Goal: Information Seeking & Learning: Check status

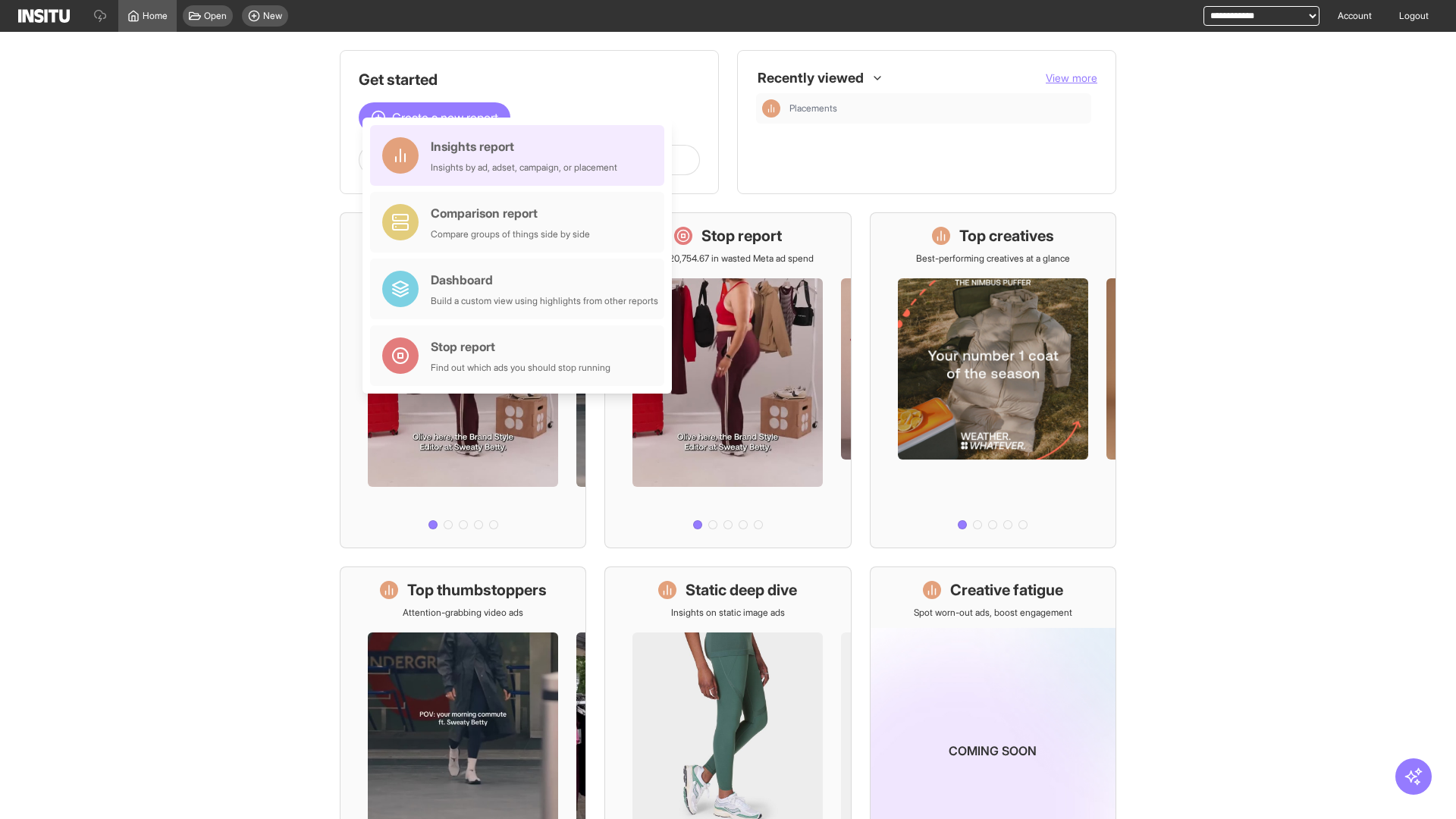
click at [521, 156] on div "Insights report Insights by ad, adset, campaign, or placement" at bounding box center [524, 156] width 187 height 37
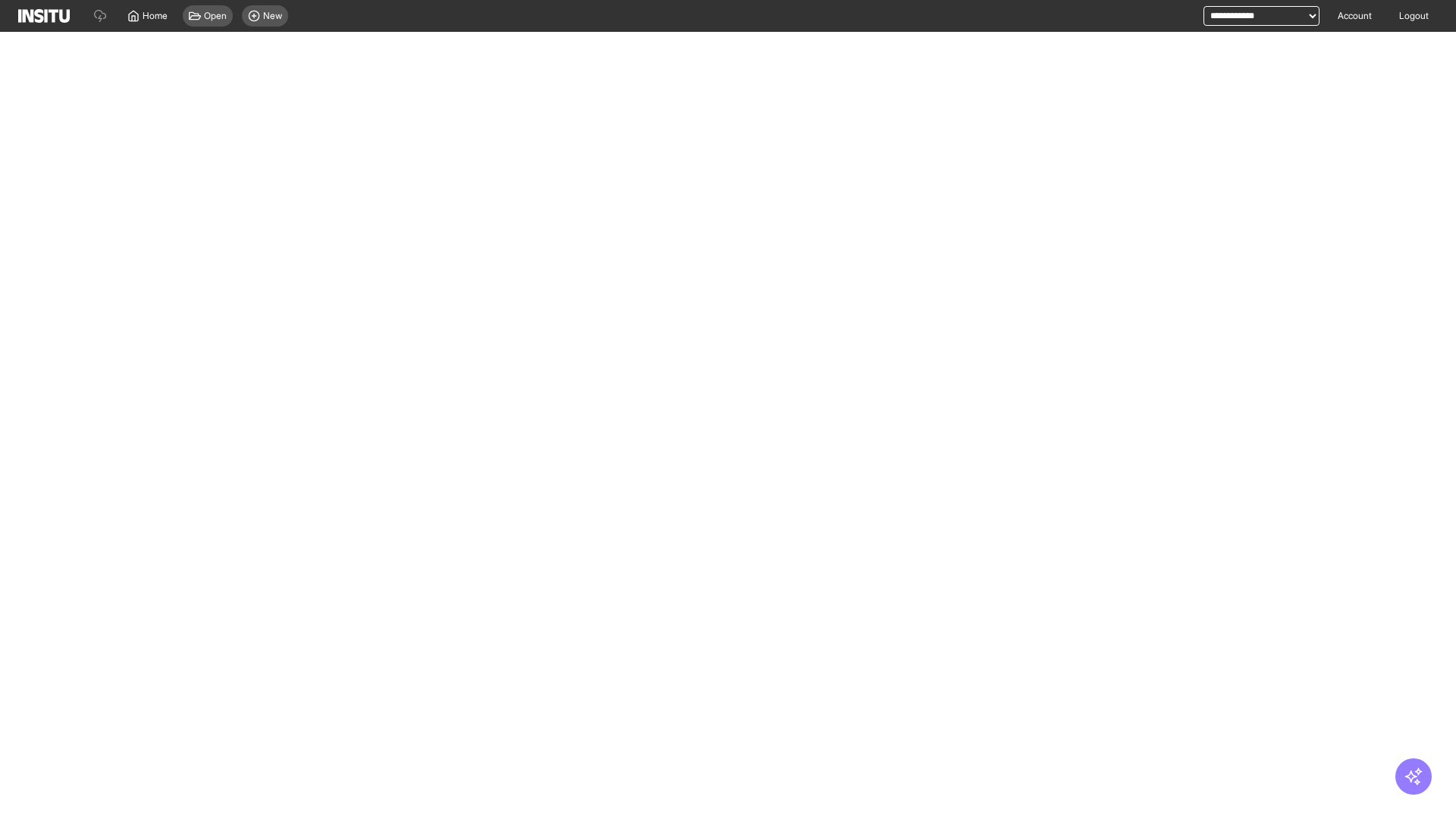
select select "**"
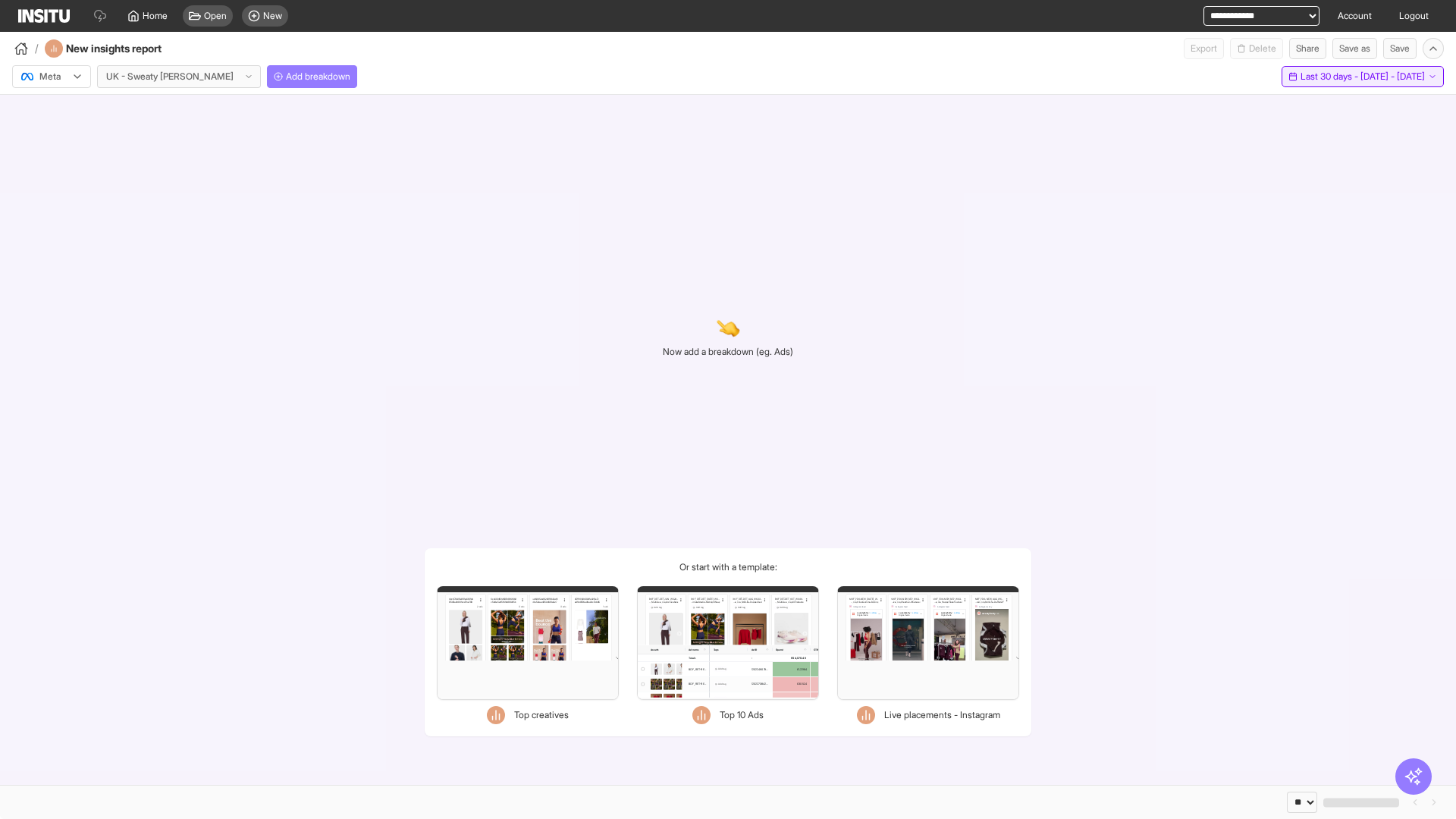
click at [1329, 77] on span "Last 30 days - [DATE] - [DATE]" at bounding box center [1362, 77] width 124 height 12
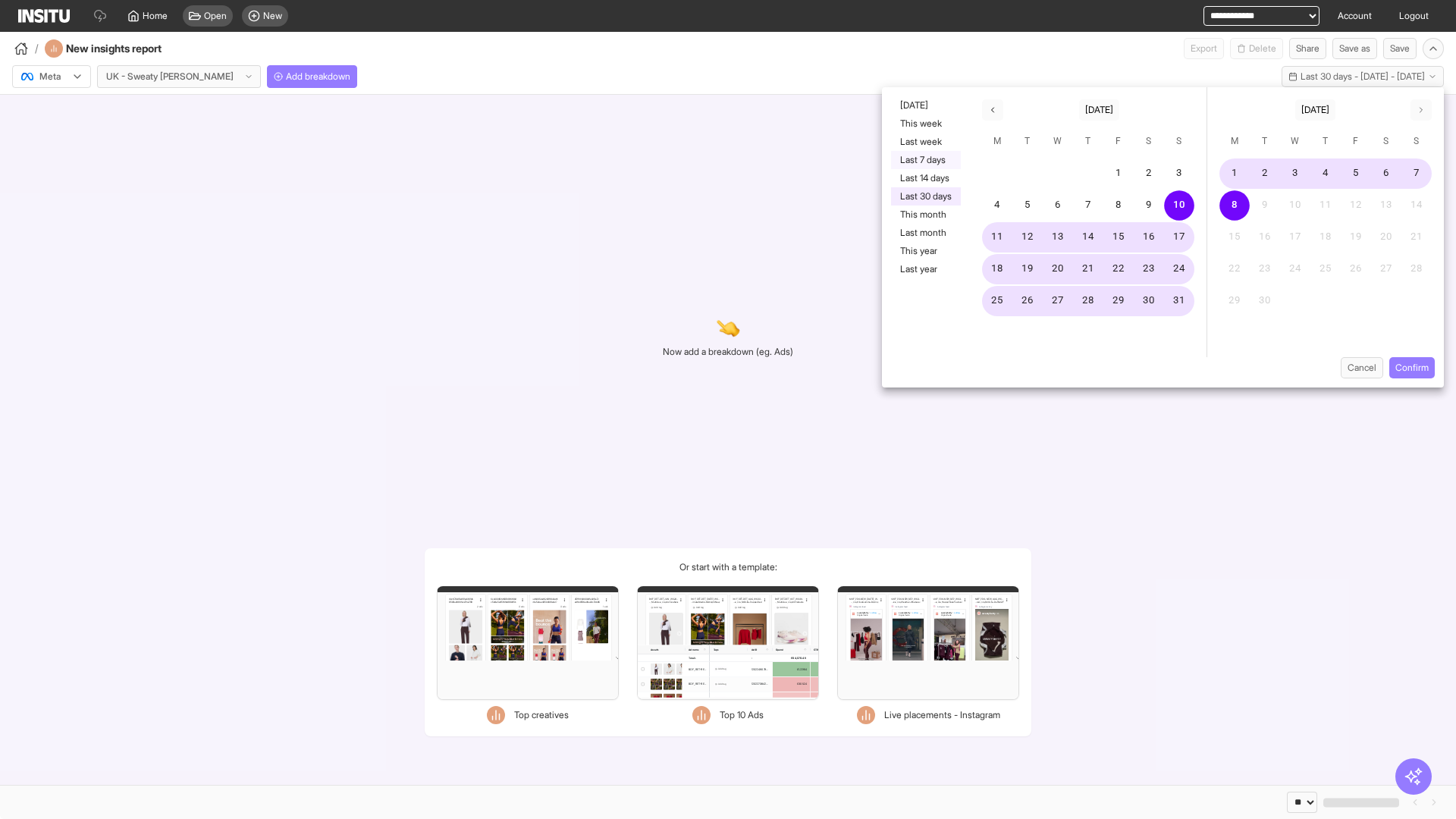
click at [925, 160] on button "Last 7 days" at bounding box center [926, 160] width 70 height 18
